Goal: Find specific page/section: Find specific page/section

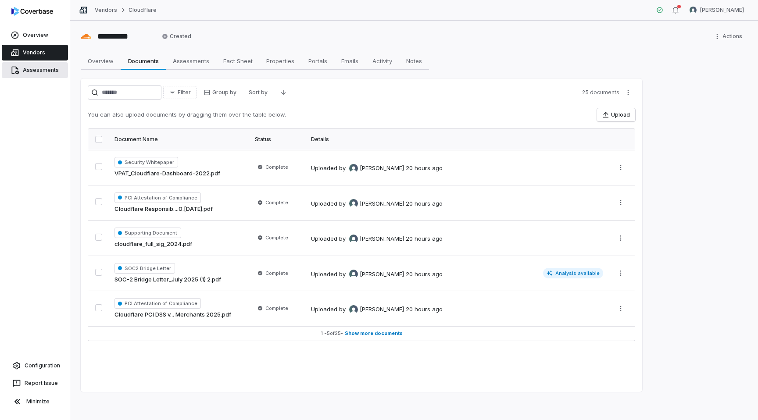
click at [44, 69] on span "Assessments" at bounding box center [41, 70] width 36 height 7
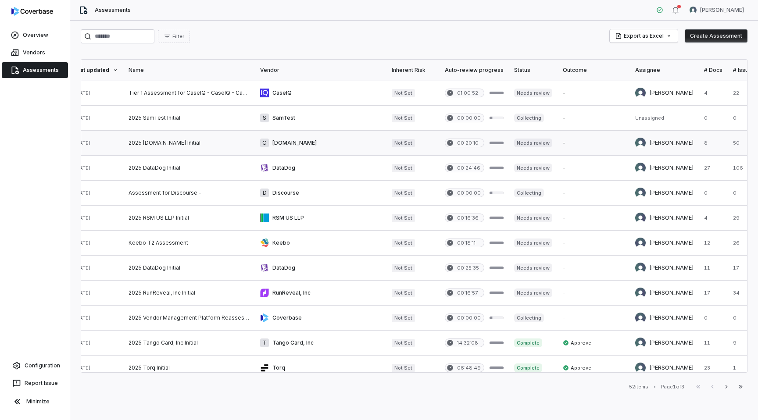
scroll to position [0, 22]
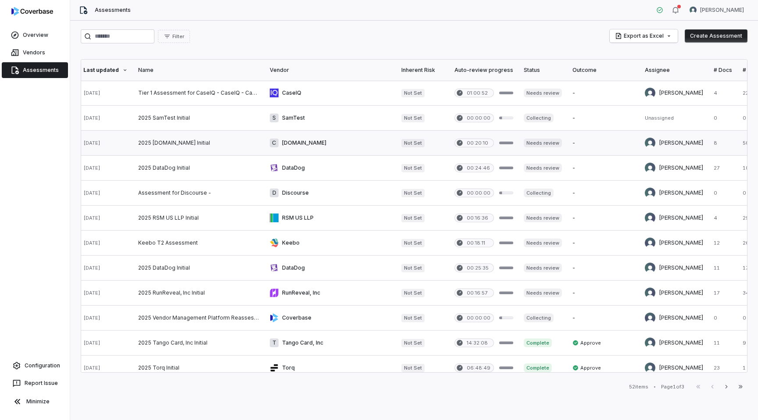
click at [259, 146] on link at bounding box center [199, 143] width 132 height 25
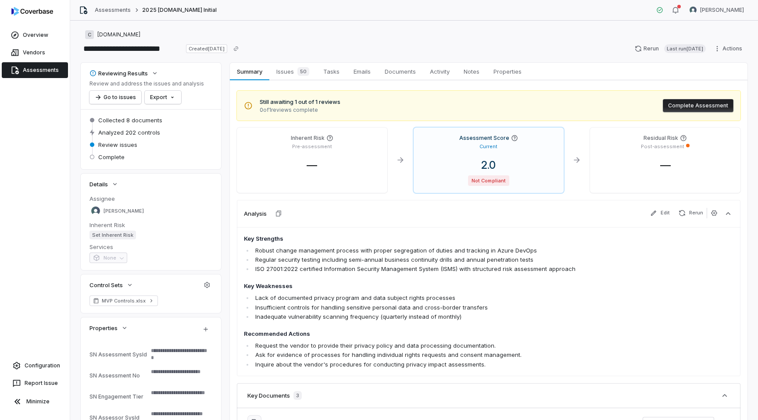
click at [23, 71] on span "Assessments" at bounding box center [41, 70] width 36 height 7
